Goal: Information Seeking & Learning: Stay updated

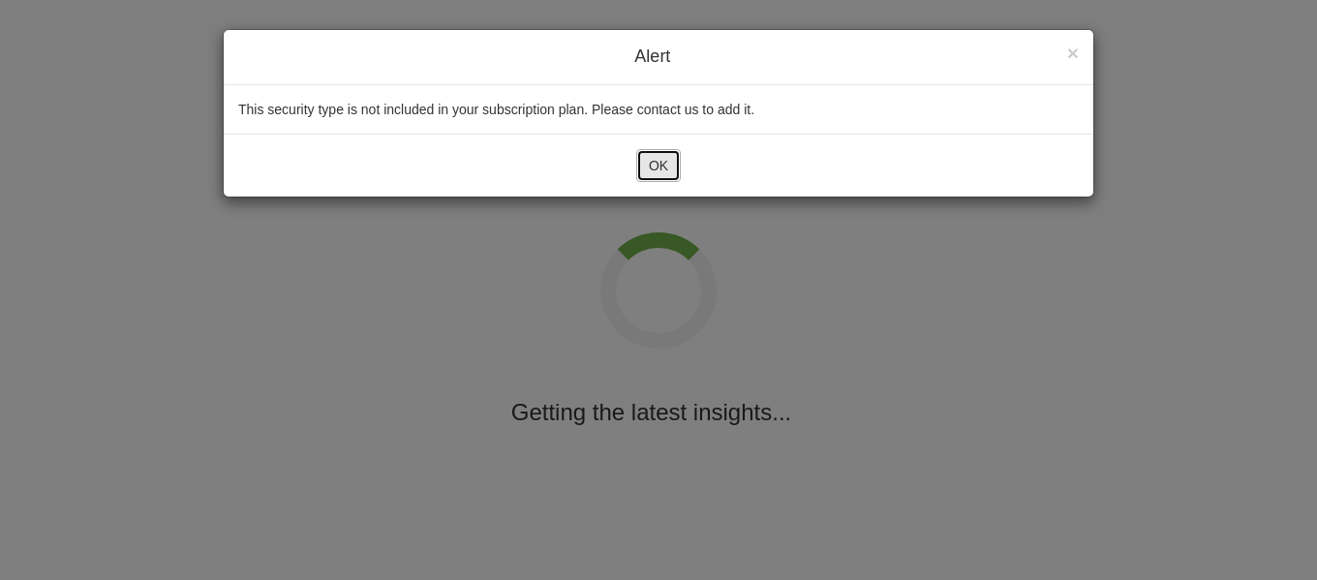
click at [670, 173] on button "OK" at bounding box center [658, 165] width 45 height 33
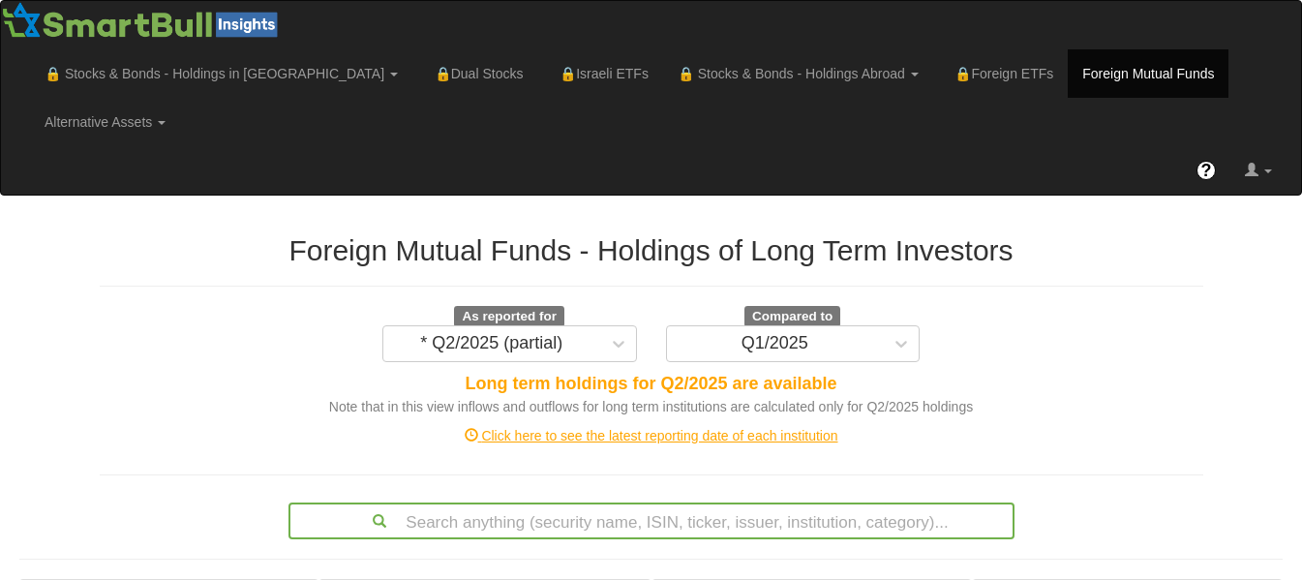
scroll to position [507, 0]
